Goal: Task Accomplishment & Management: Use online tool/utility

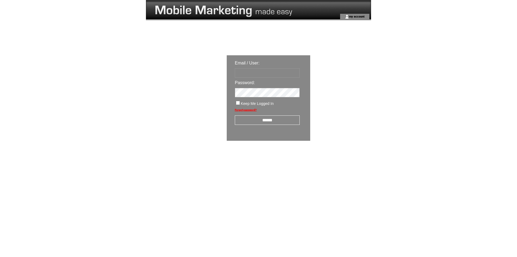
type input "********"
click at [253, 122] on input "******" at bounding box center [267, 119] width 65 height 9
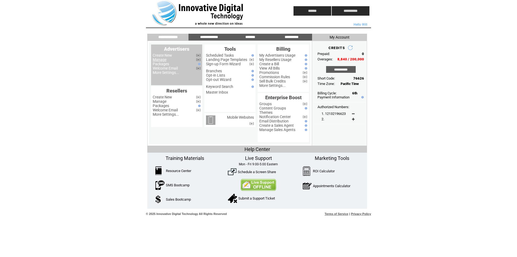
click at [160, 61] on link "Manage" at bounding box center [160, 59] width 14 height 4
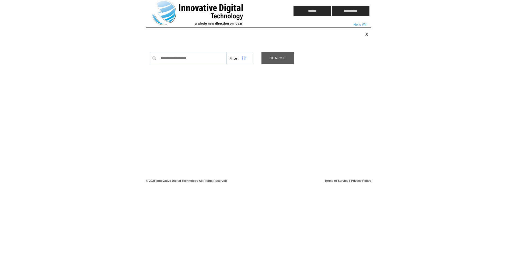
click at [280, 55] on link "SEARCH" at bounding box center [278, 58] width 32 height 12
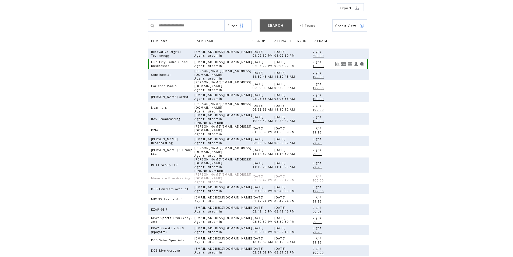
scroll to position [55, 0]
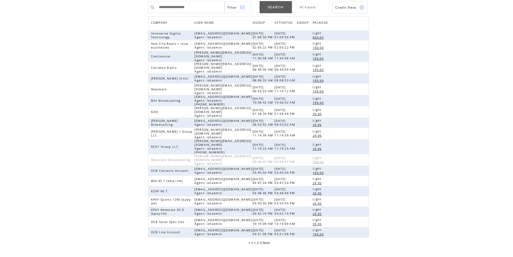
click at [258, 241] on span "2" at bounding box center [258, 243] width 2 height 4
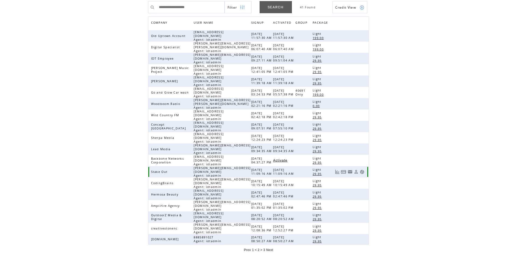
scroll to position [53, 0]
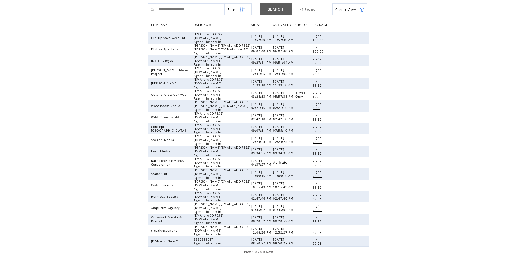
click at [265, 250] on span "3" at bounding box center [265, 252] width 2 height 4
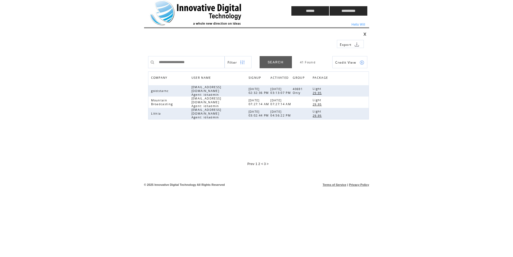
scroll to position [0, 0]
click at [261, 164] on span "2" at bounding box center [262, 164] width 2 height 4
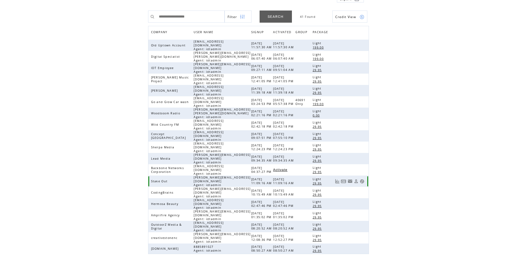
scroll to position [53, 0]
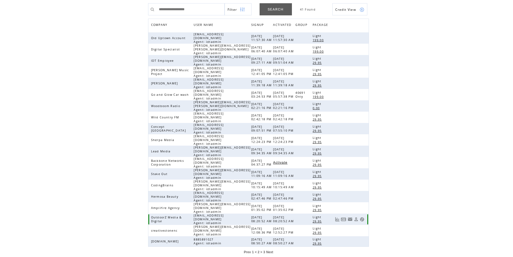
click at [362, 217] on link at bounding box center [362, 219] width 5 height 5
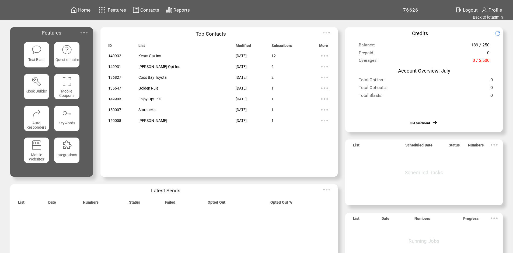
click at [86, 37] on img at bounding box center [84, 32] width 11 height 11
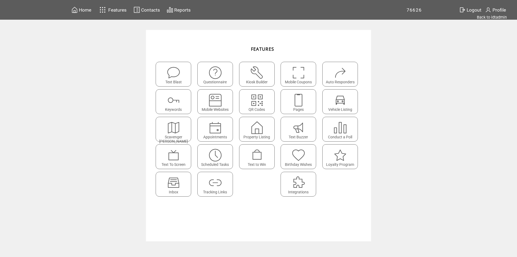
click at [297, 99] on img at bounding box center [299, 100] width 14 height 14
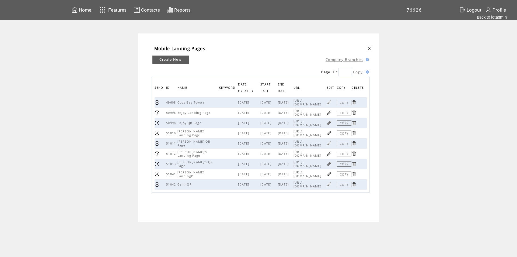
drag, startPoint x: 318, startPoint y: 187, endPoint x: 286, endPoint y: 181, distance: 32.0
click at [294, 181] on span "https://login.IDT-us.com/p?c=5h6b2t" at bounding box center [308, 185] width 29 height 8
click at [296, 171] on span "https://login.IDT-us.com/p?c=6R04RL" at bounding box center [308, 174] width 29 height 8
drag, startPoint x: 312, startPoint y: 134, endPoint x: 286, endPoint y: 131, distance: 26.3
click at [294, 131] on td "https://login.IDT-us.com/p?c=kwzqe3" at bounding box center [310, 133] width 33 height 10
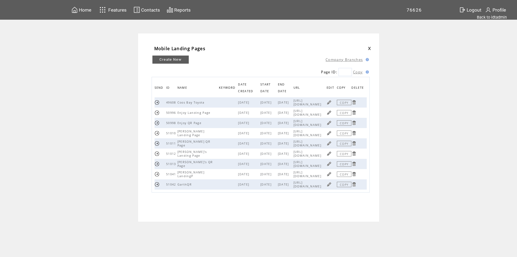
drag, startPoint x: 285, startPoint y: 131, endPoint x: 317, endPoint y: 135, distance: 32.5
click at [317, 135] on span "[URL][DOMAIN_NAME]" at bounding box center [308, 133] width 29 height 8
copy span "[URL][DOMAIN_NAME]"
click at [116, 8] on span "Features" at bounding box center [117, 9] width 18 height 5
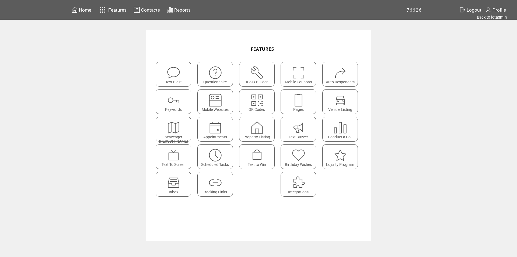
click at [150, 11] on span "Contacts" at bounding box center [150, 9] width 19 height 5
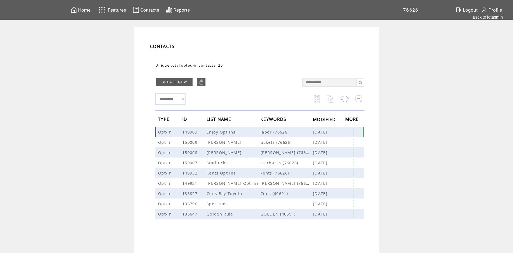
click at [361, 131] on link at bounding box center [353, 131] width 16 height 7
click at [378, 153] on td "**********" at bounding box center [256, 147] width 245 height 240
click at [360, 138] on td at bounding box center [354, 142] width 18 height 10
click at [357, 141] on link at bounding box center [353, 141] width 16 height 7
click at [361, 151] on link at bounding box center [353, 152] width 16 height 7
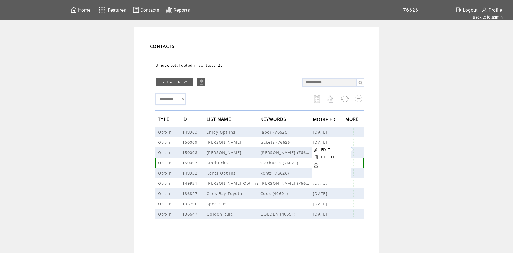
click at [358, 162] on link at bounding box center [353, 162] width 16 height 7
click at [357, 184] on link at bounding box center [353, 182] width 16 height 7
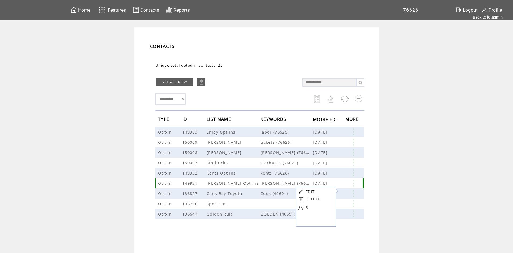
click at [249, 187] on td "Nichols Opt Ins" at bounding box center [234, 183] width 54 height 10
click at [117, 8] on span "Features" at bounding box center [117, 9] width 18 height 5
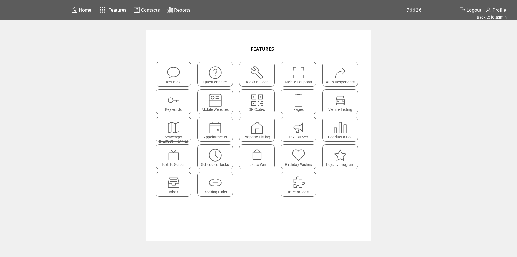
click at [300, 98] on img at bounding box center [299, 100] width 14 height 14
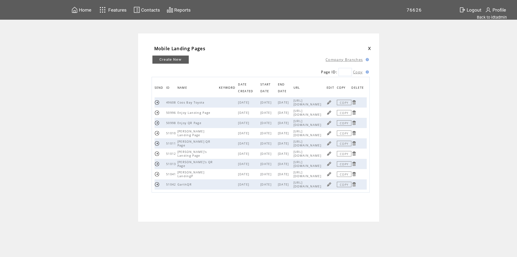
click at [330, 183] on link at bounding box center [329, 184] width 5 height 5
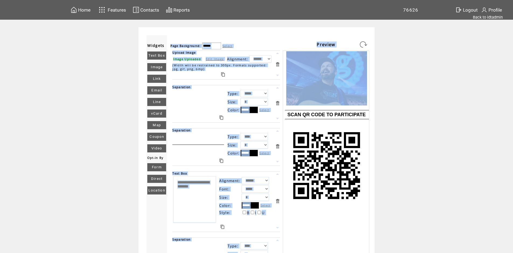
drag, startPoint x: 289, startPoint y: 50, endPoint x: 306, endPoint y: 63, distance: 21.1
click at [310, 68] on div "Page Background: ****** Select Preview Upload Image Image Uploaded Edit Image A…" at bounding box center [268, 173] width 202 height 277
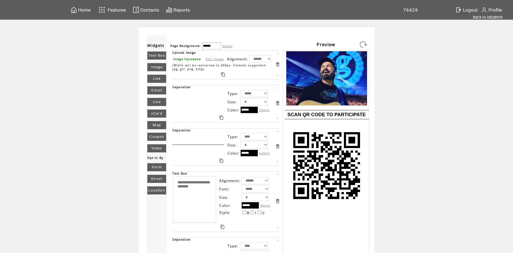
click at [294, 48] on td "Page Background: ****** Select" at bounding box center [237, 44] width 134 height 11
click at [111, 7] on span "Features" at bounding box center [117, 9] width 18 height 5
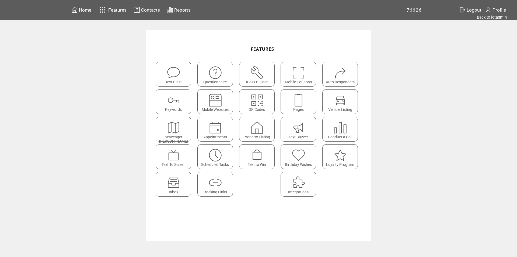
click at [94, 11] on td "Features" at bounding box center [110, 10] width 36 height 11
click at [80, 12] on span "Home" at bounding box center [85, 9] width 12 height 5
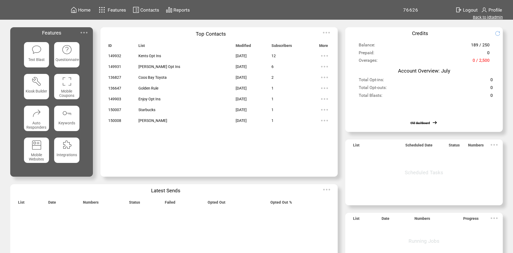
click at [494, 17] on link "Back to idtadmin" at bounding box center [488, 17] width 30 height 5
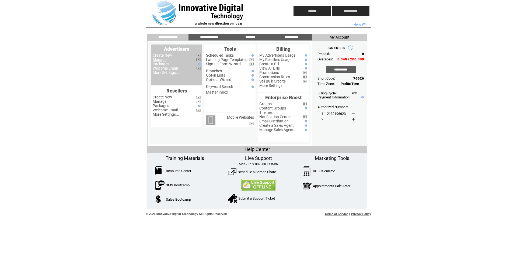
click at [164, 60] on link "Manage" at bounding box center [160, 59] width 14 height 4
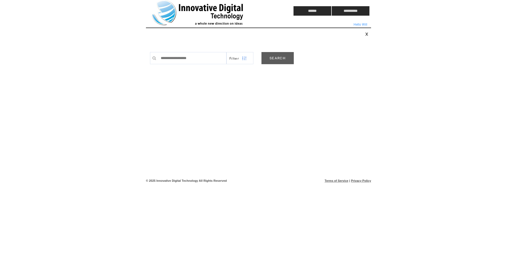
click at [286, 53] on link "SEARCH" at bounding box center [278, 58] width 32 height 12
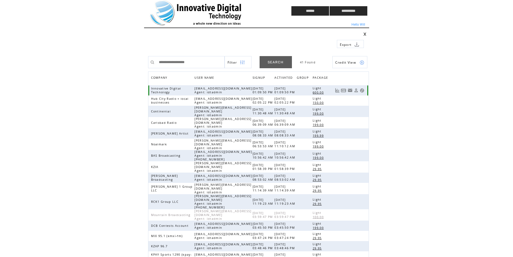
click at [363, 90] on link at bounding box center [362, 90] width 5 height 5
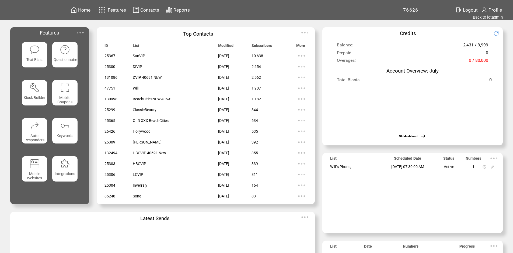
click at [82, 35] on img at bounding box center [80, 32] width 11 height 11
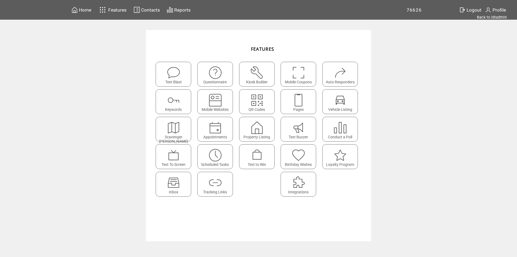
click at [299, 101] on img at bounding box center [299, 100] width 14 height 14
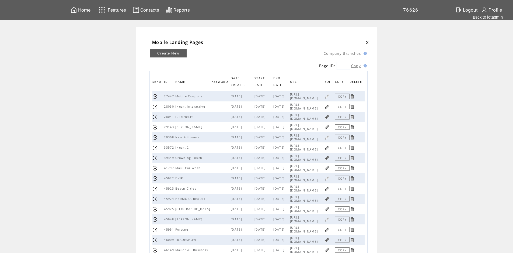
click at [112, 8] on span "Features" at bounding box center [117, 9] width 18 height 5
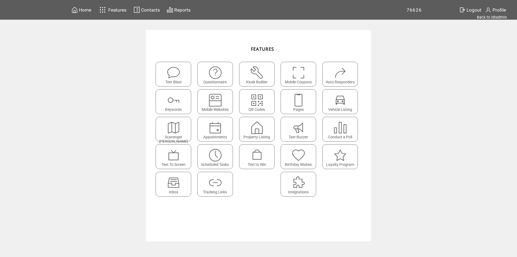
click at [309, 65] on featureicon at bounding box center [298, 70] width 35 height 12
click at [124, 7] on td "Features" at bounding box center [117, 9] width 19 height 9
drag, startPoint x: 245, startPoint y: 48, endPoint x: 286, endPoint y: 48, distance: 41.0
click at [286, 48] on td "FEATURES" at bounding box center [258, 45] width 209 height 14
click at [221, 48] on td "FEATURES" at bounding box center [258, 45] width 209 height 14
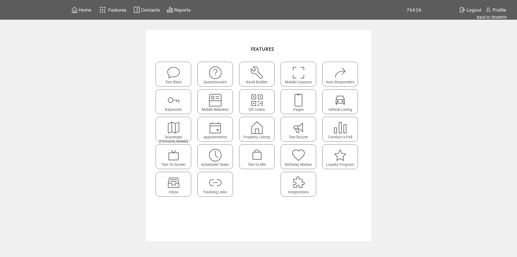
click at [178, 110] on span "Keywords" at bounding box center [173, 109] width 17 height 4
